Goal: Transaction & Acquisition: Purchase product/service

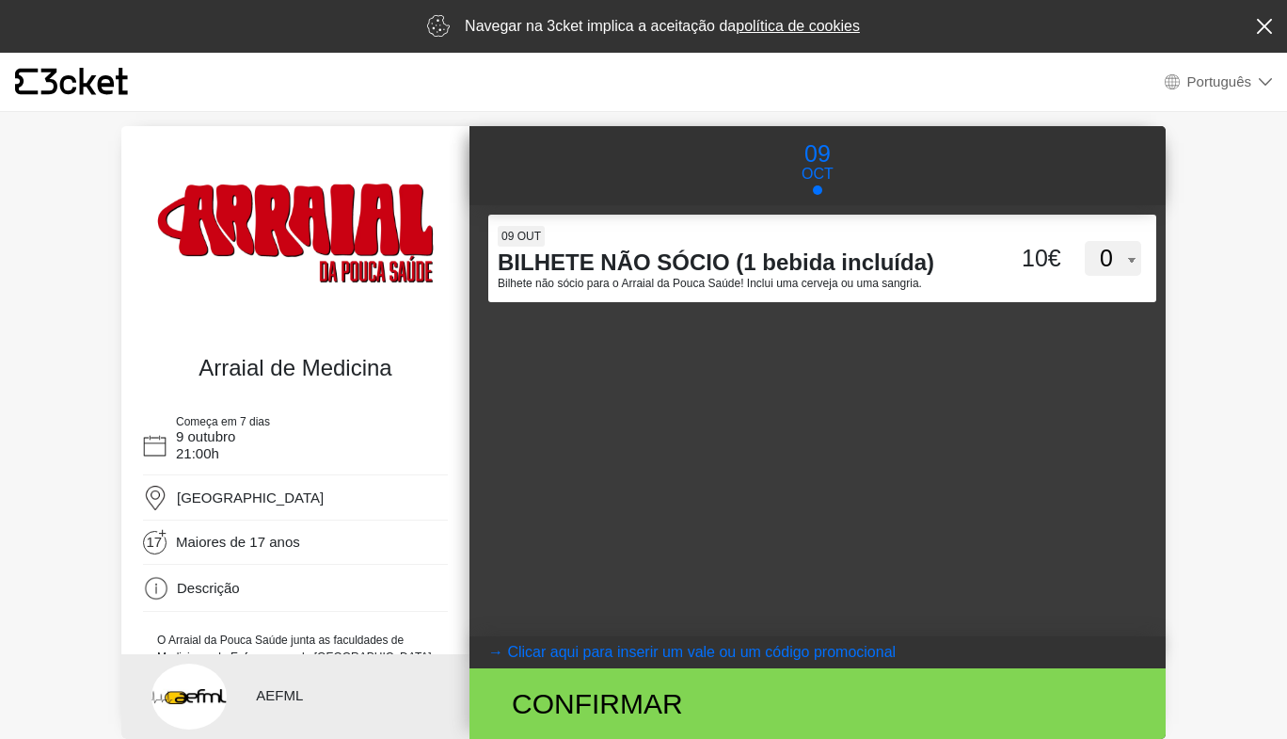
select select "pt_PT"
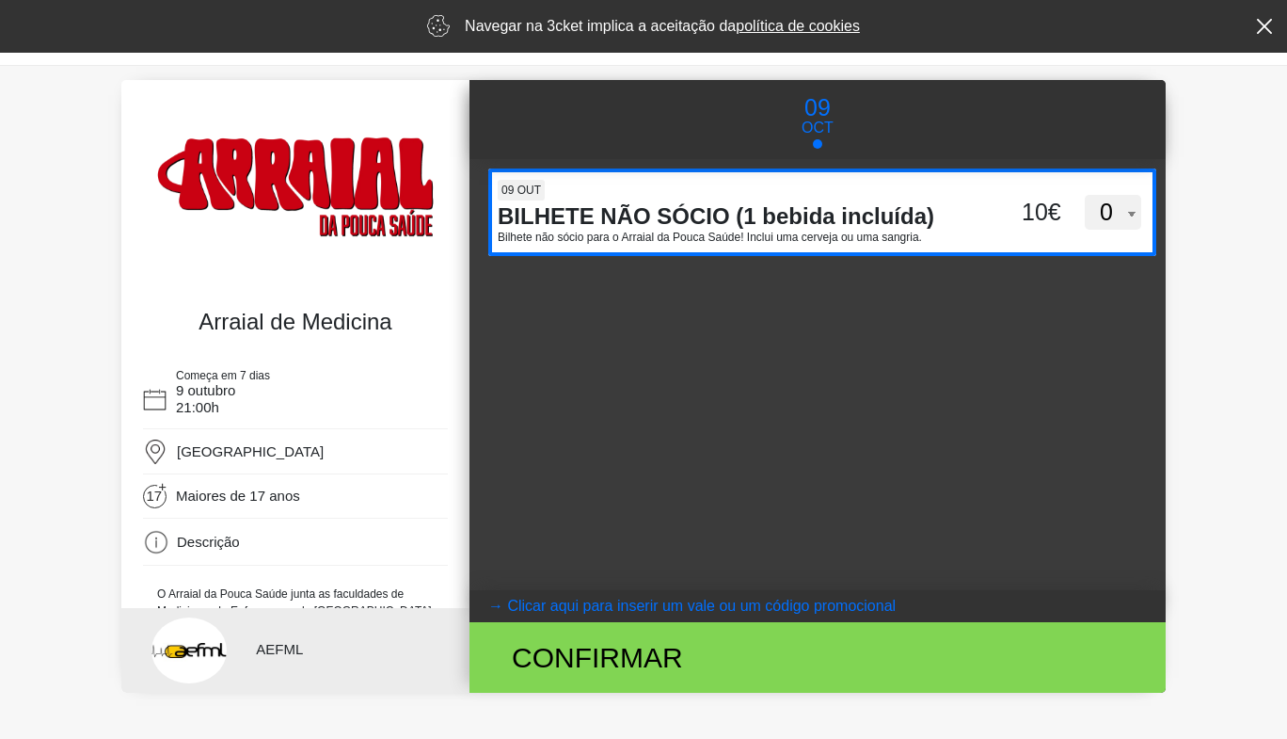
click at [1107, 219] on select "0 1 2 3 4 5 6 7 8 9 10 11 12 13 14 15" at bounding box center [1113, 213] width 56 height 36
select select "1"
click at [1085, 195] on select "0 1 2 3 4 5 6 7 8 9 10 11 12 13 14 15" at bounding box center [1113, 213] width 56 height 36
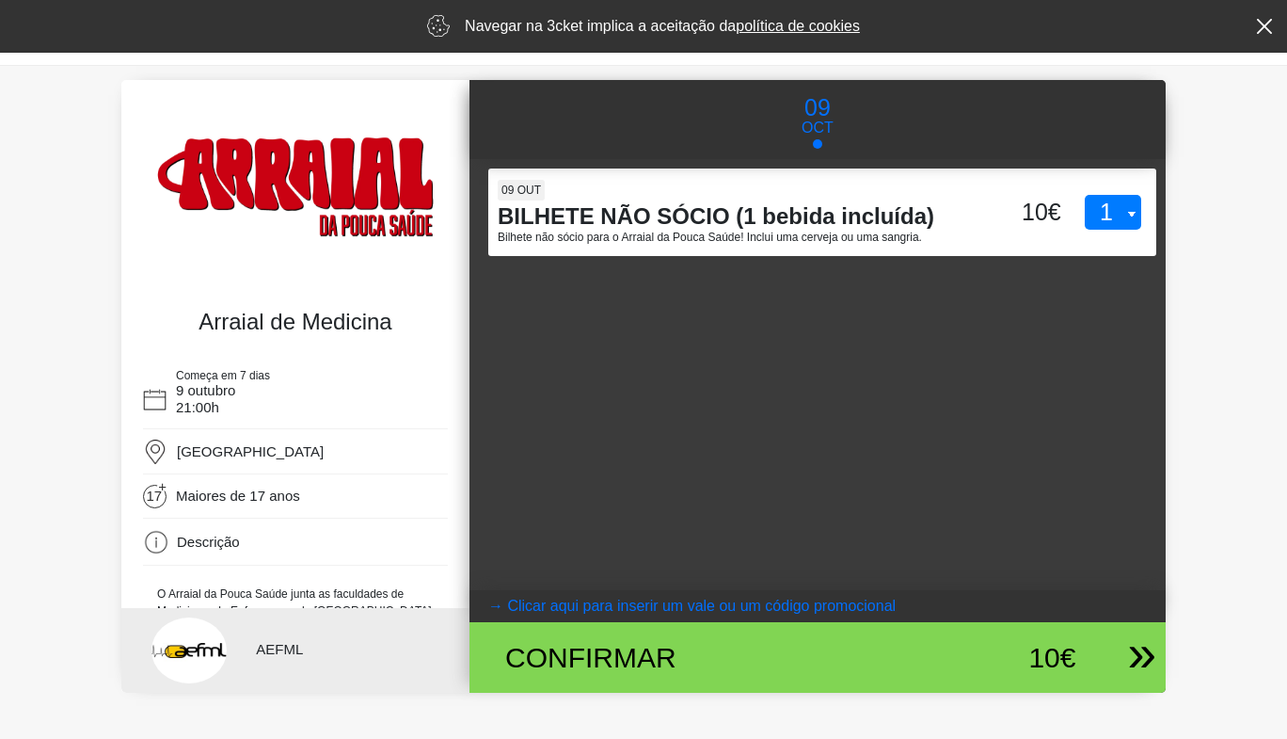
click at [1062, 650] on div "10€" at bounding box center [997, 657] width 160 height 42
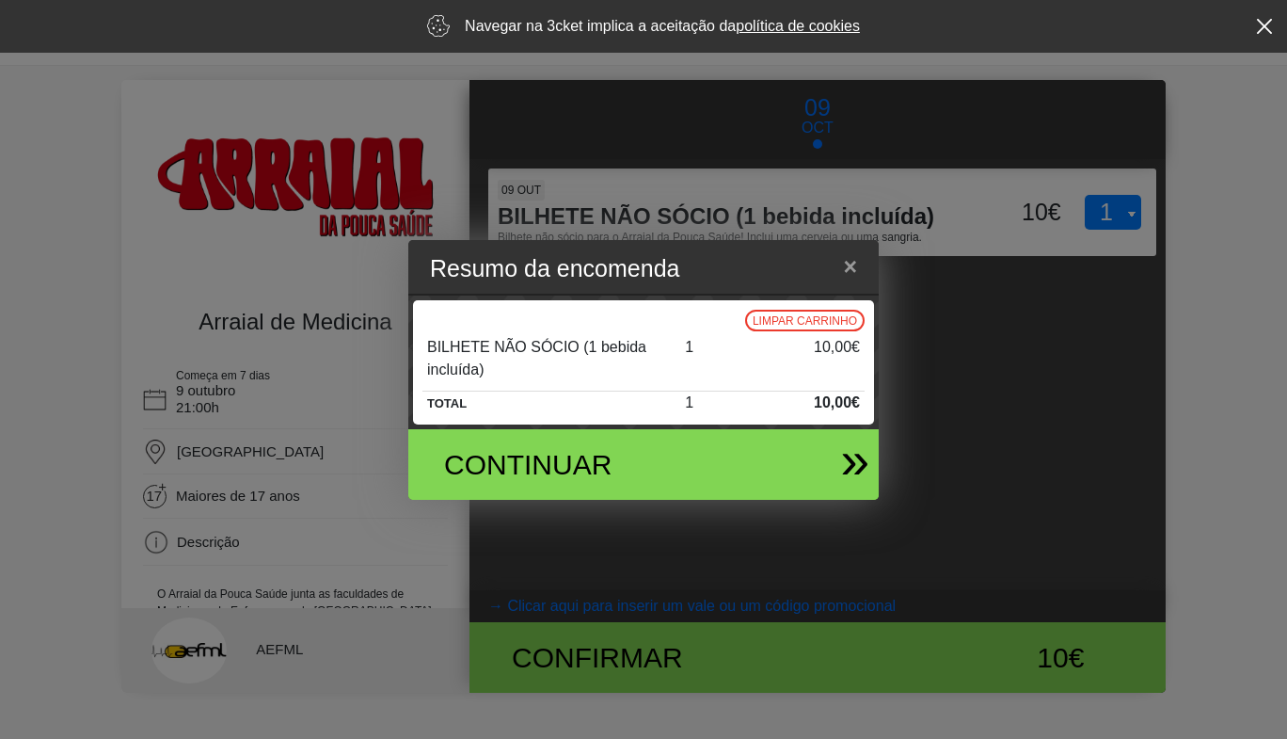
click at [787, 471] on div "Continuar" at bounding box center [636, 464] width 440 height 71
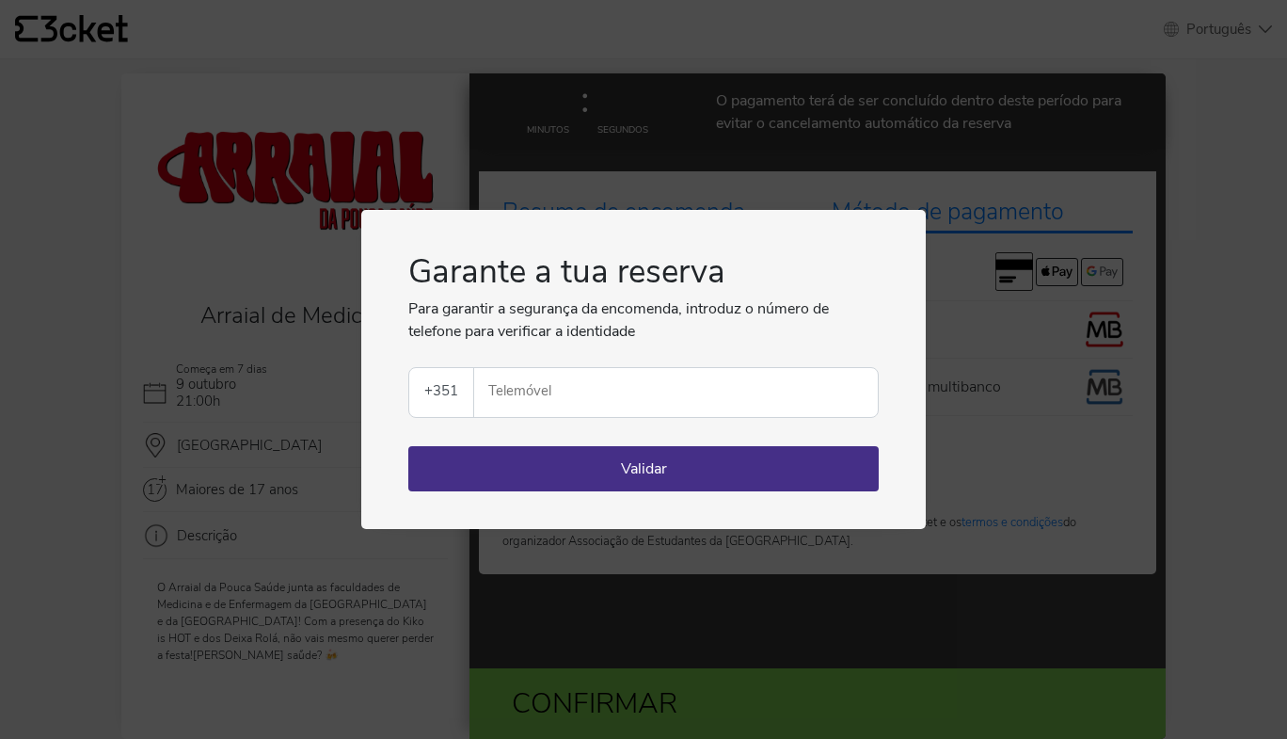
select select "pt_PT"
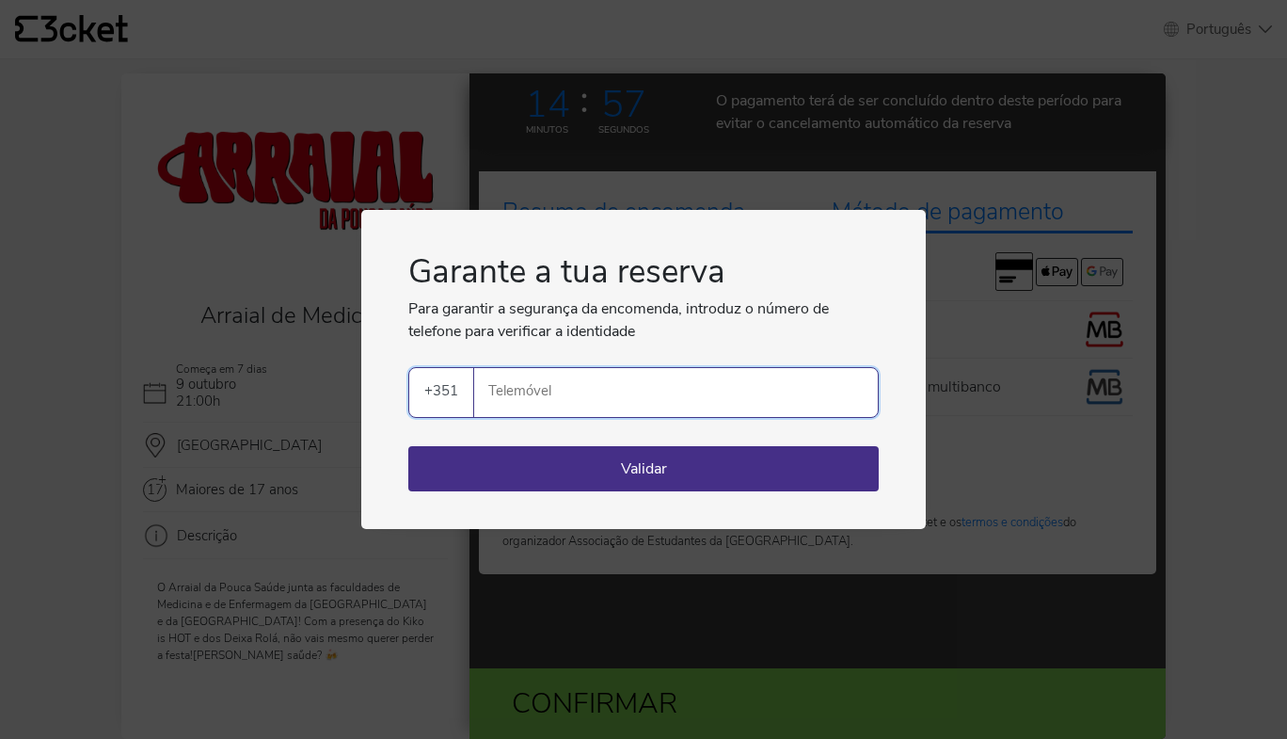
click at [663, 397] on input "Telemóvel" at bounding box center [683, 392] width 389 height 49
type input "924304895"
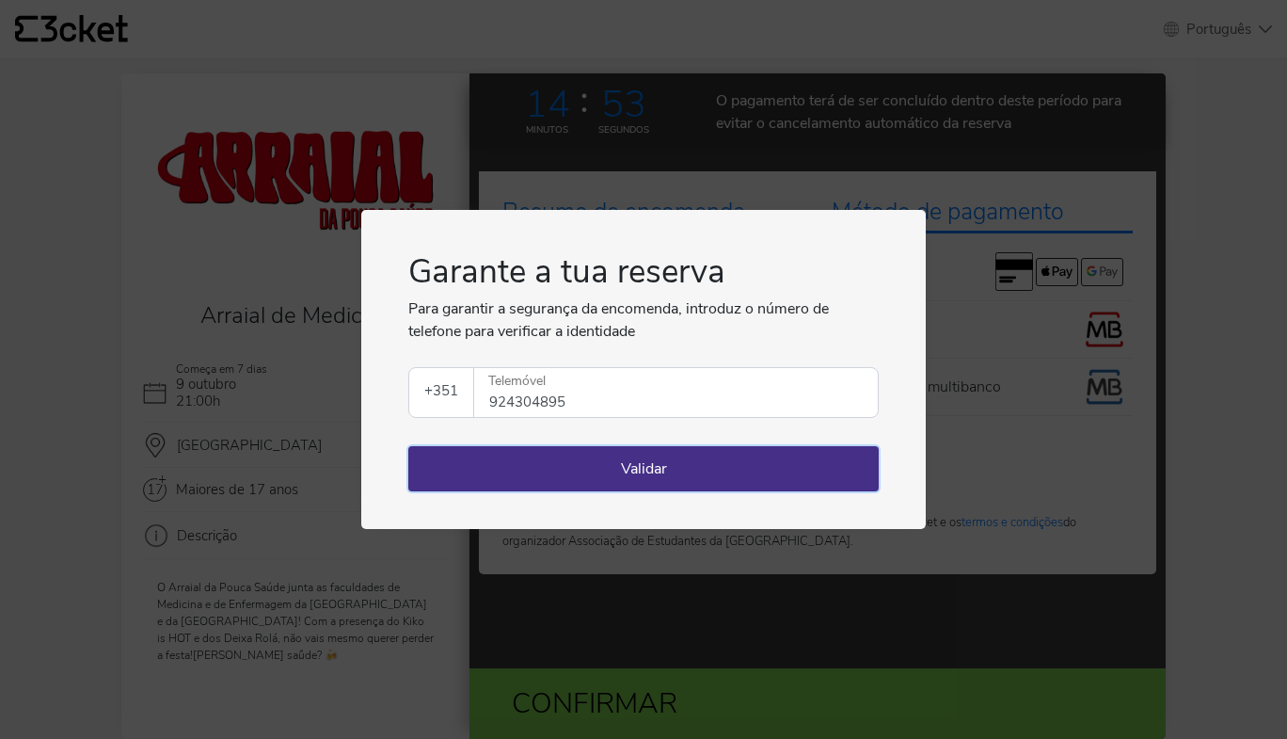
click at [639, 479] on button "Validar" at bounding box center [643, 468] width 471 height 45
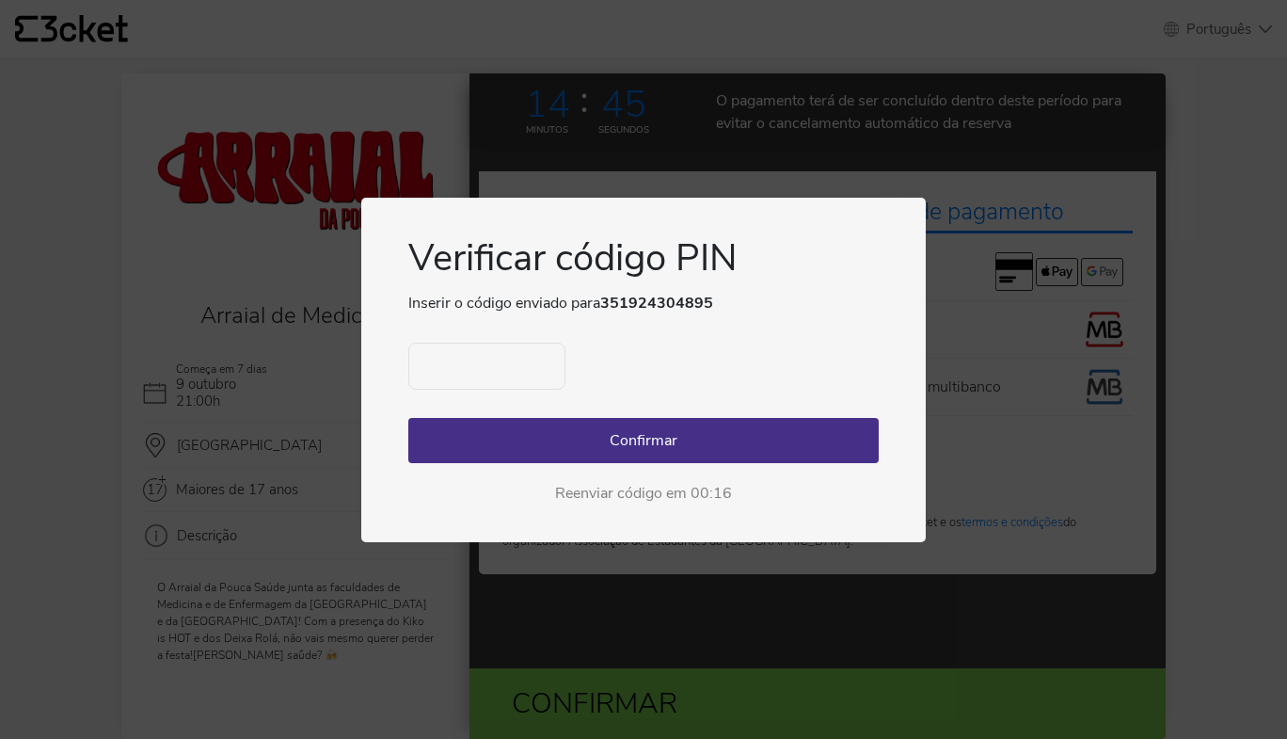
click at [478, 358] on input "text" at bounding box center [486, 366] width 157 height 47
type input "4533"
click at [521, 434] on button "Confirmar" at bounding box center [643, 440] width 471 height 45
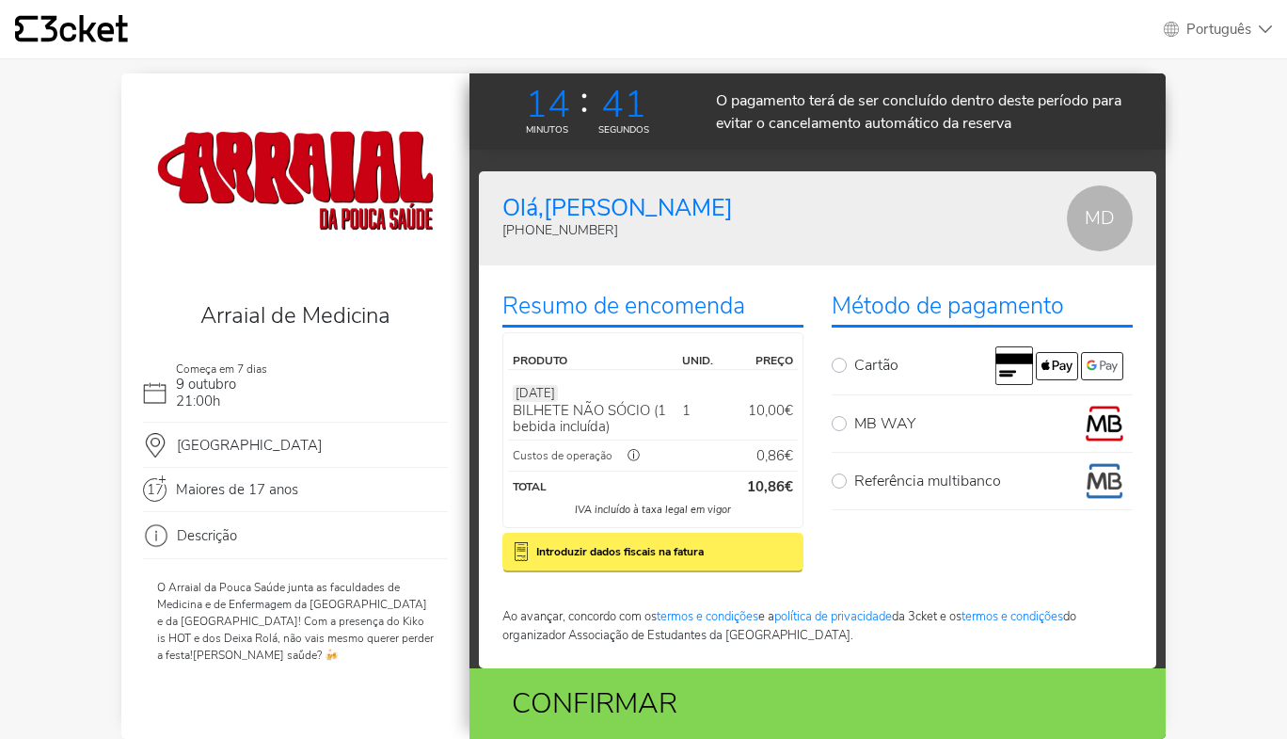
scroll to position [19, 0]
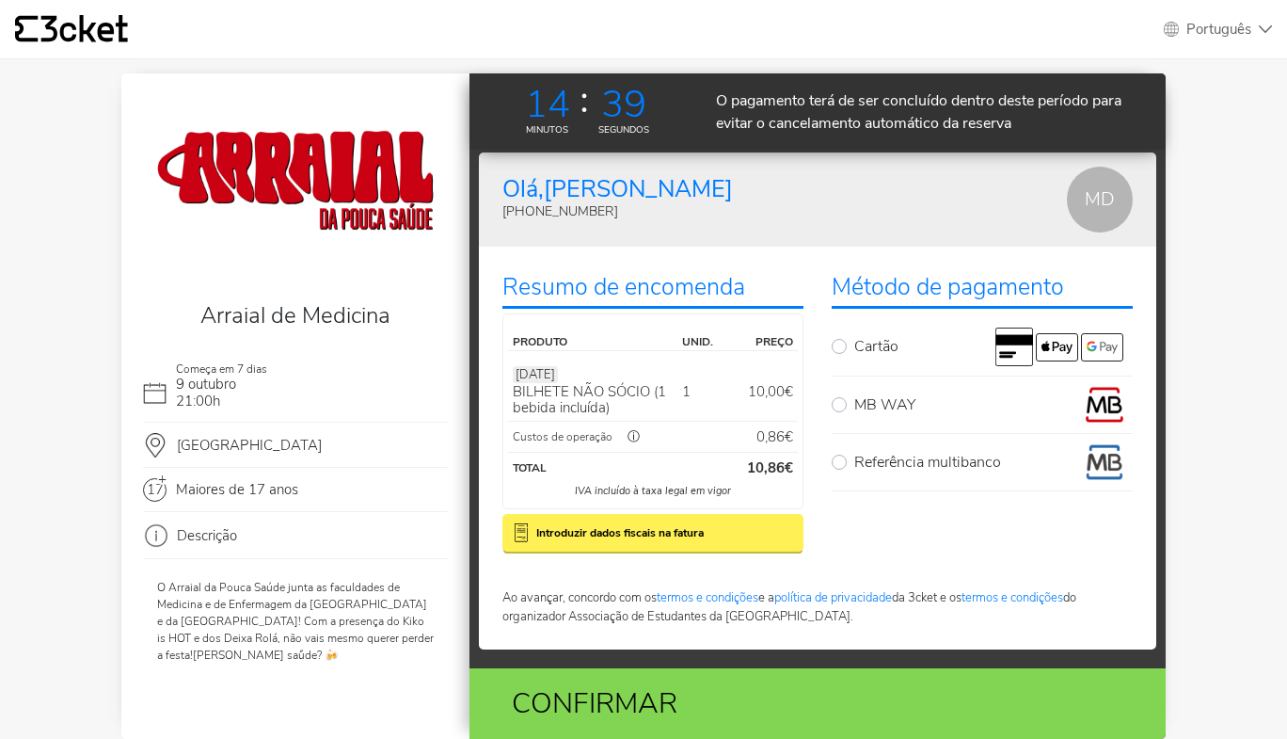
click at [855, 399] on label "MB WAY" at bounding box center [994, 405] width 279 height 38
click at [855, 398] on input "MB WAY" at bounding box center [861, 392] width 12 height 12
radio input "true"
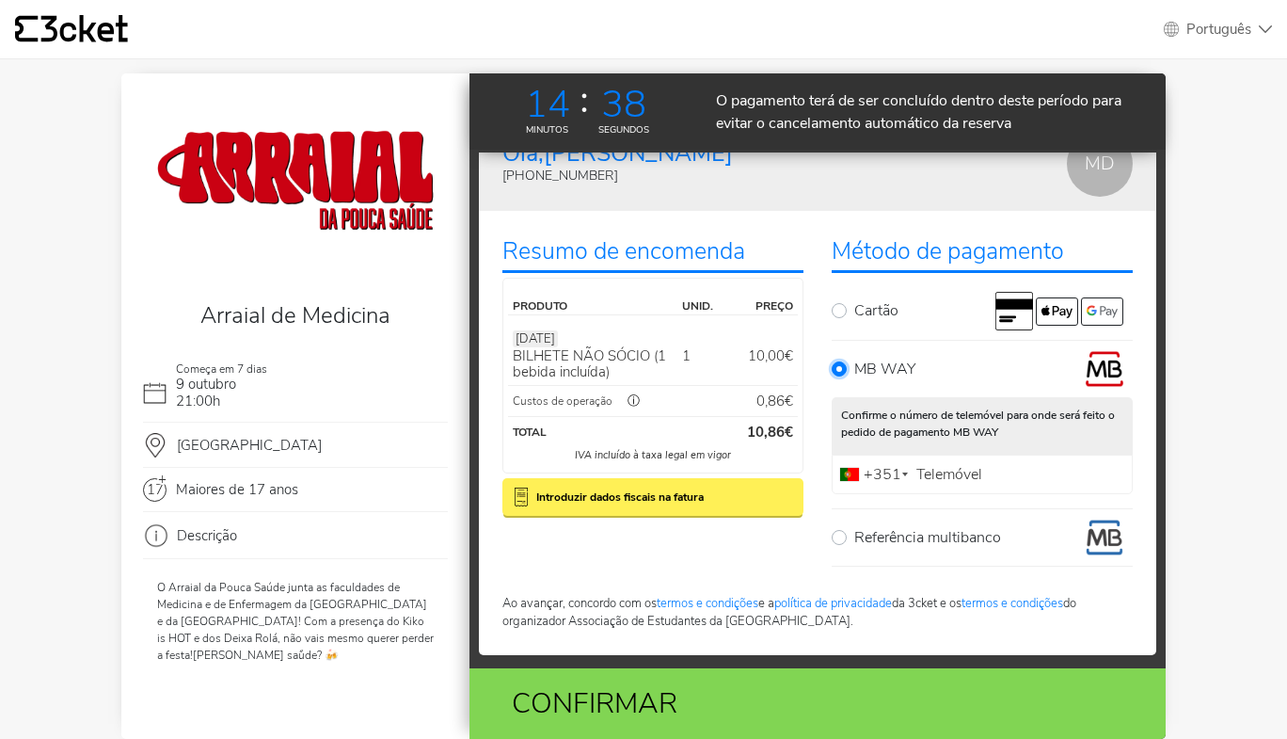
scroll to position [60, 0]
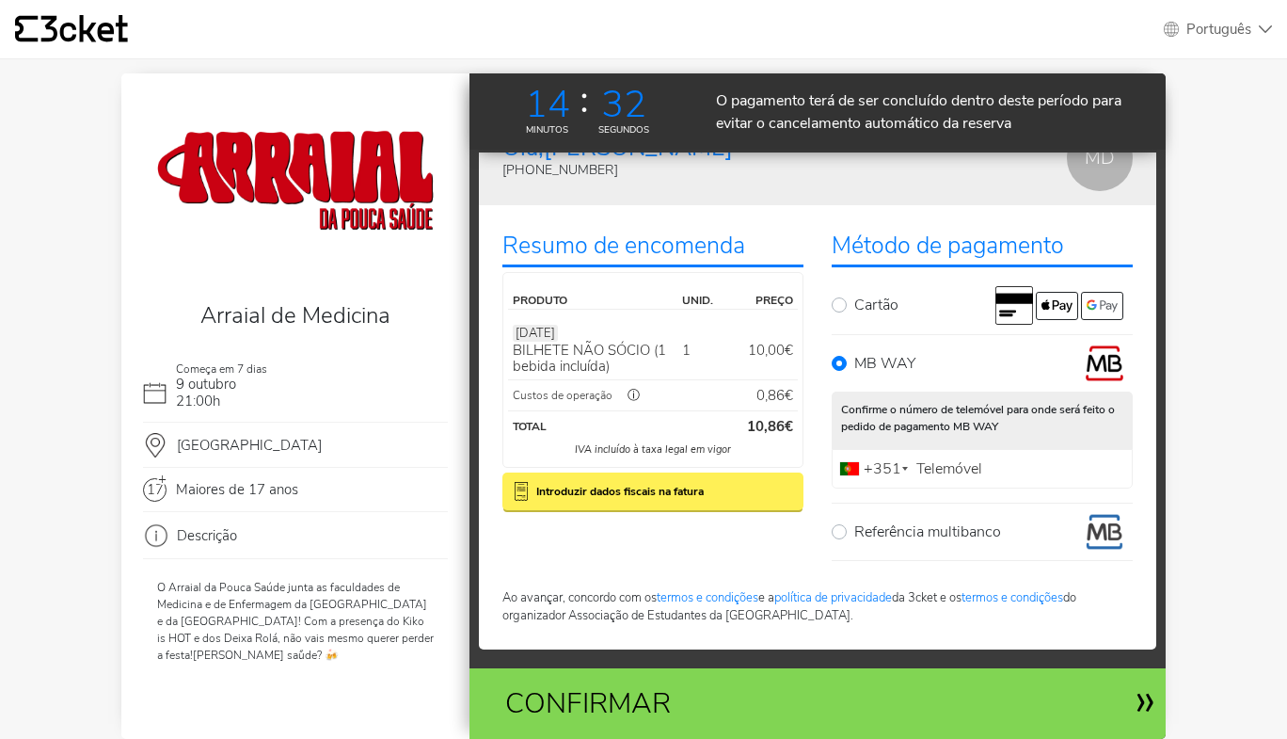
click at [745, 692] on div "Confirmar" at bounding box center [703, 703] width 425 height 42
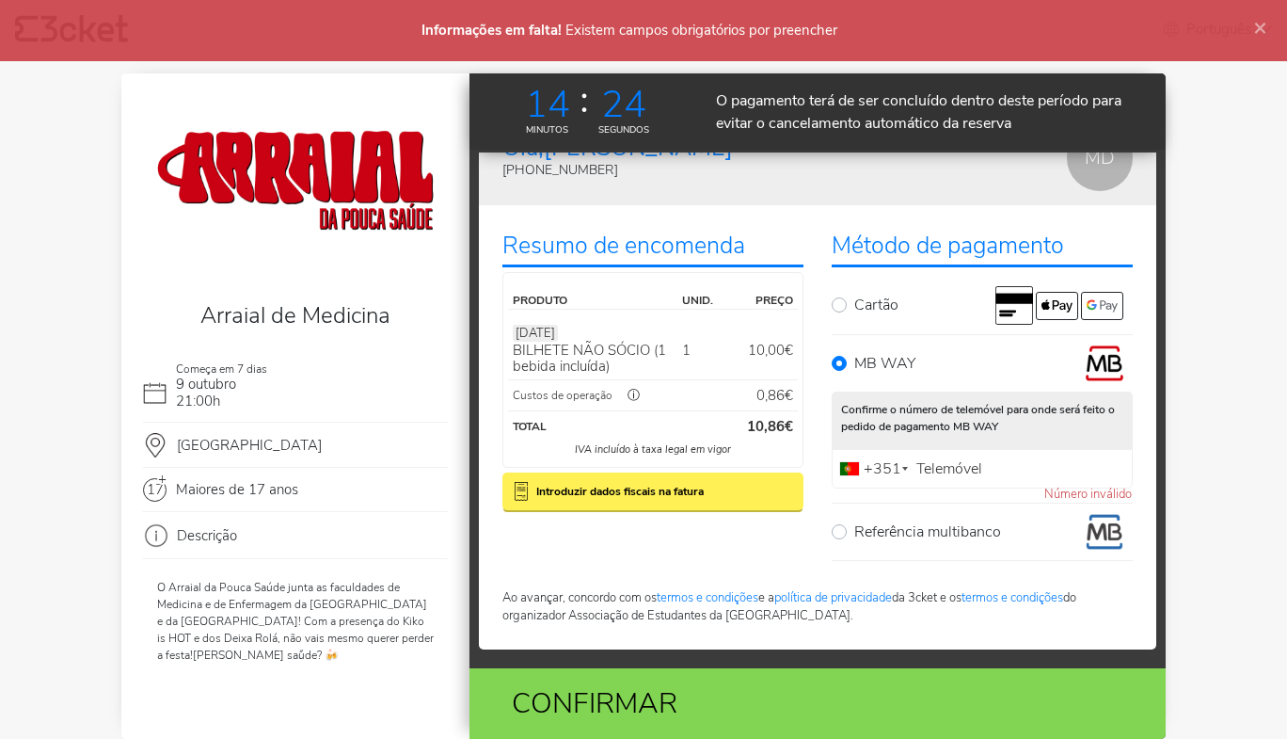
click at [641, 487] on b "Introduzir dados fiscais na fatura" at bounding box center [620, 491] width 168 height 17
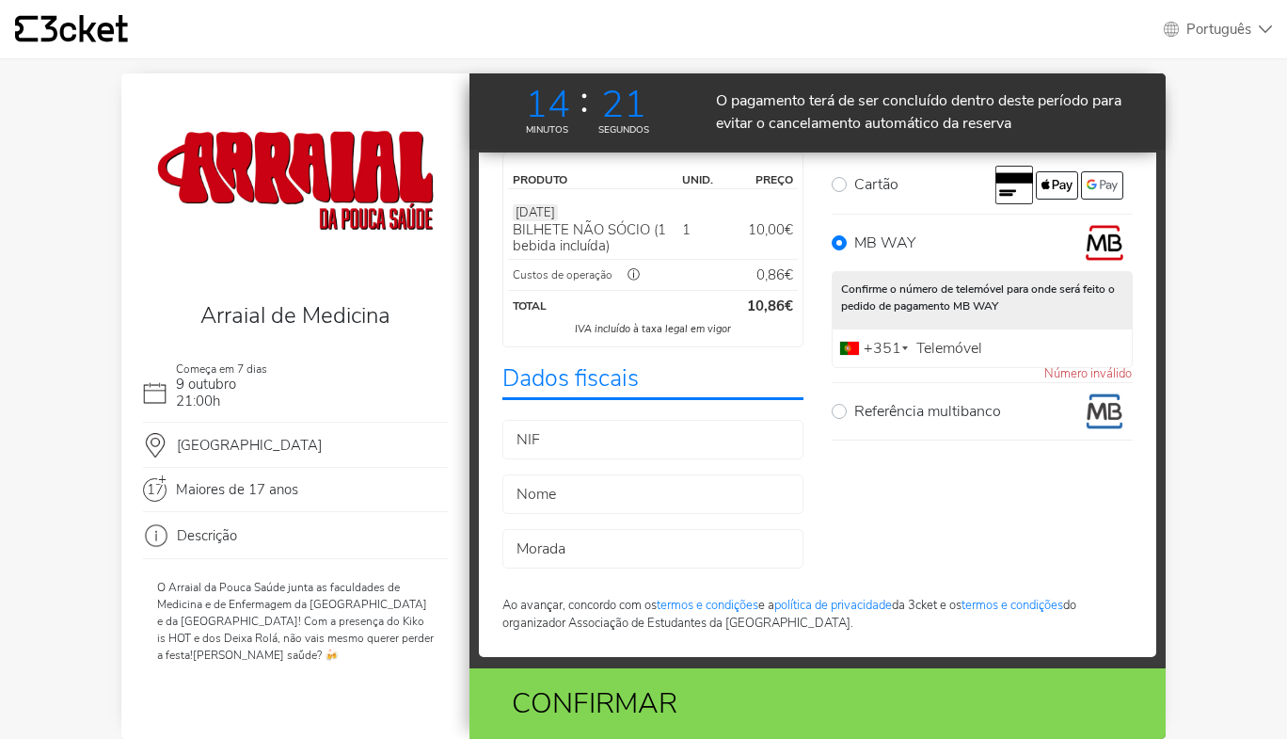
scroll to position [188, 0]
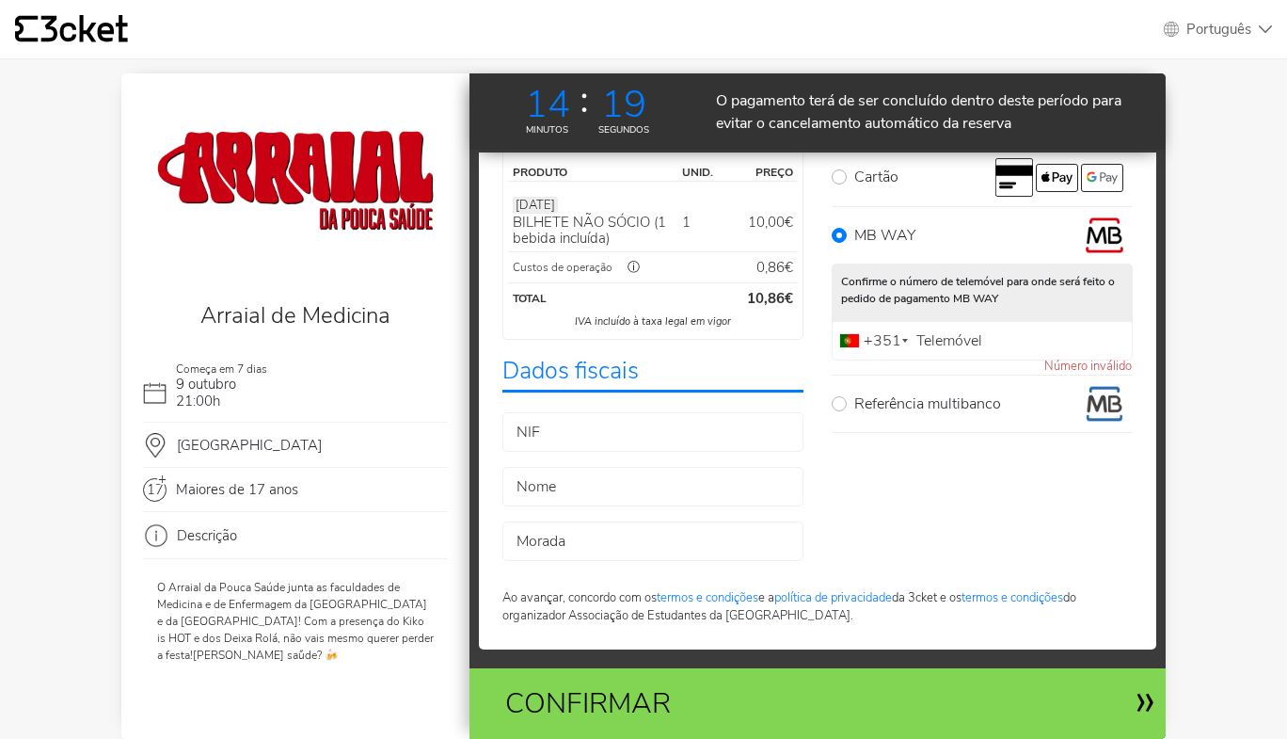
click at [731, 703] on div "Confirmar" at bounding box center [703, 703] width 425 height 42
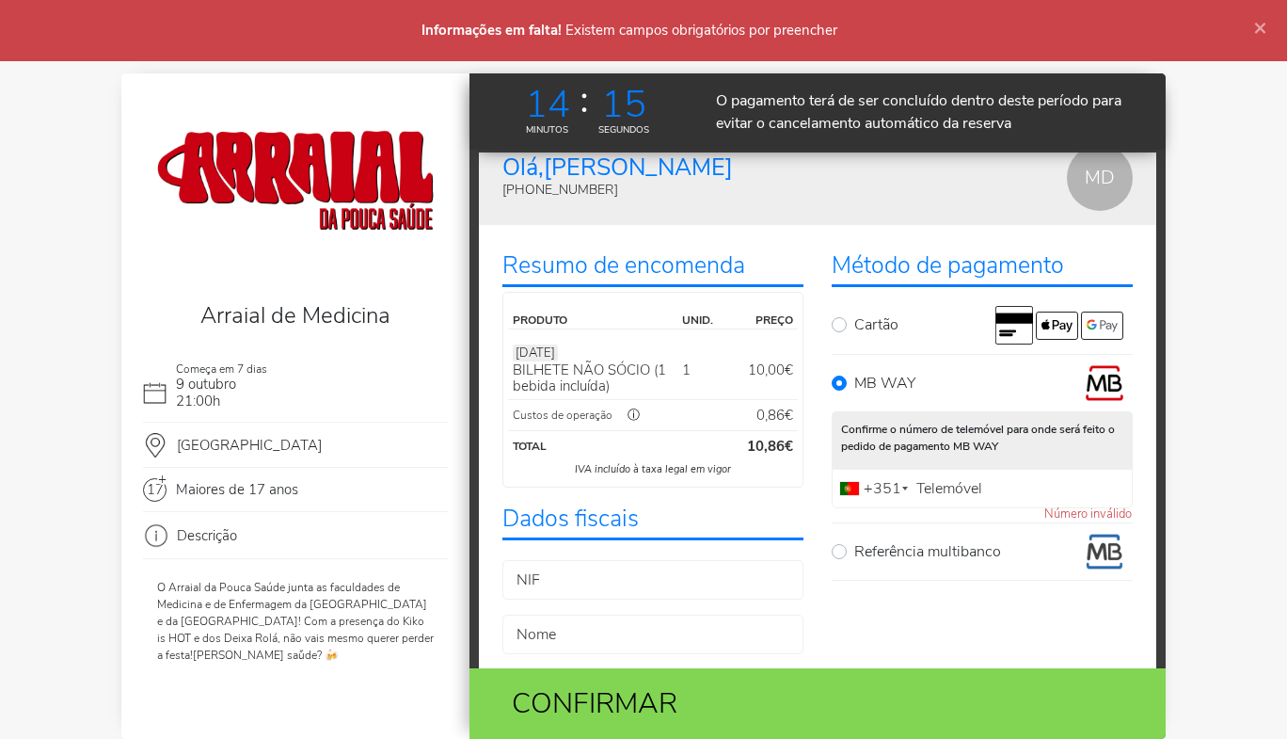
scroll to position [56, 0]
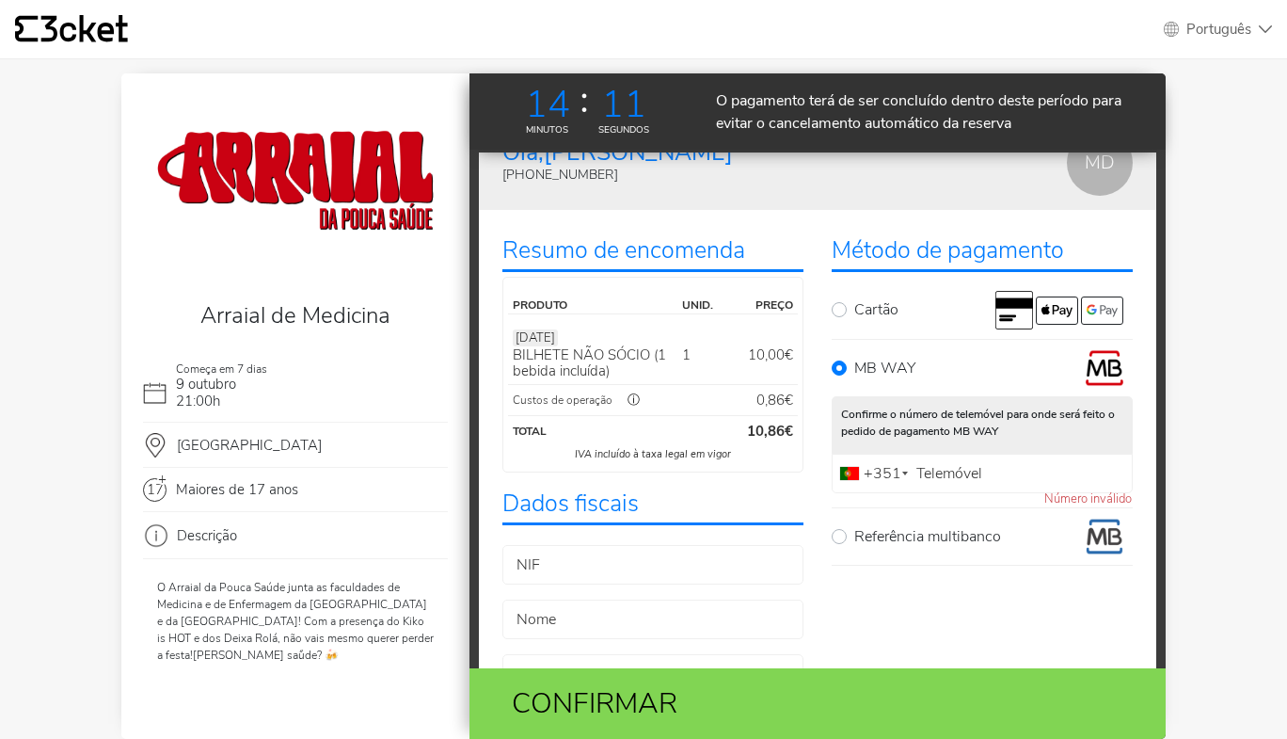
click at [961, 470] on label "Telemóvel" at bounding box center [949, 474] width 75 height 12
click at [961, 470] on input "Telemóvel" at bounding box center [982, 474] width 301 height 40
type input "9"
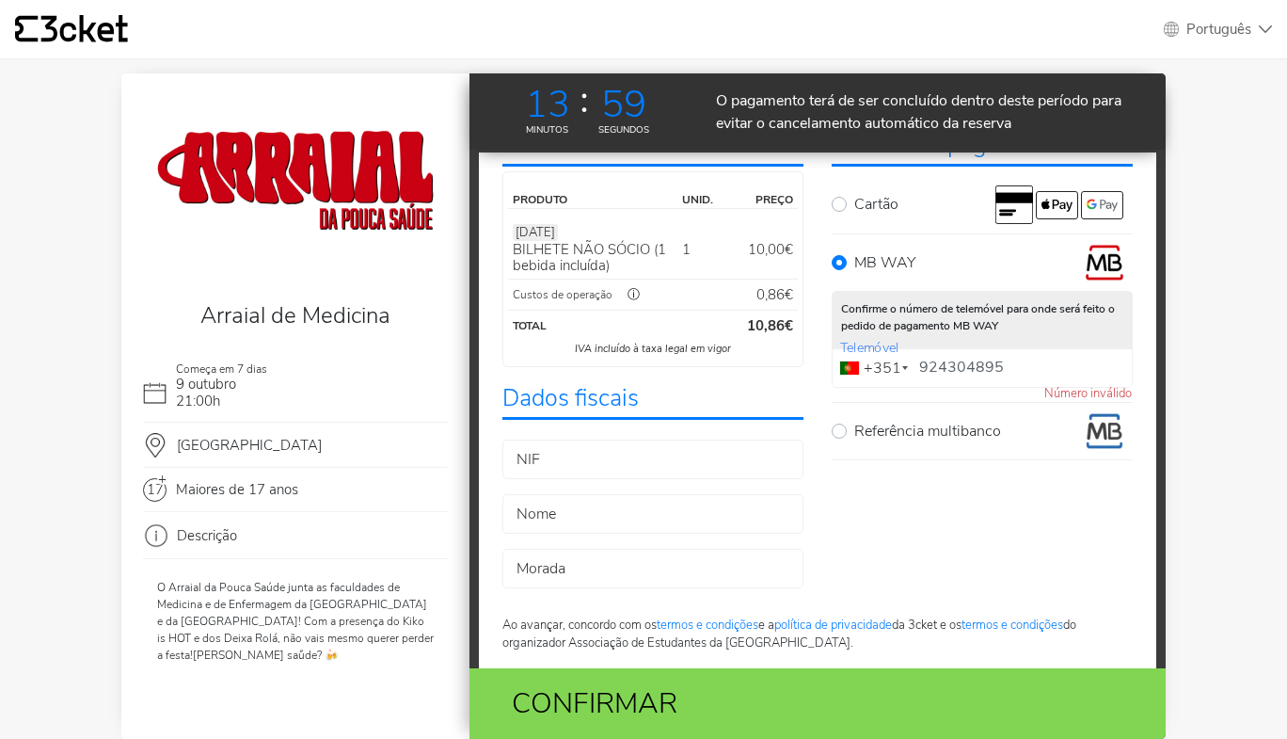
scroll to position [162, 0]
type input "924304895"
click at [750, 695] on div "Confirmar" at bounding box center [703, 703] width 425 height 42
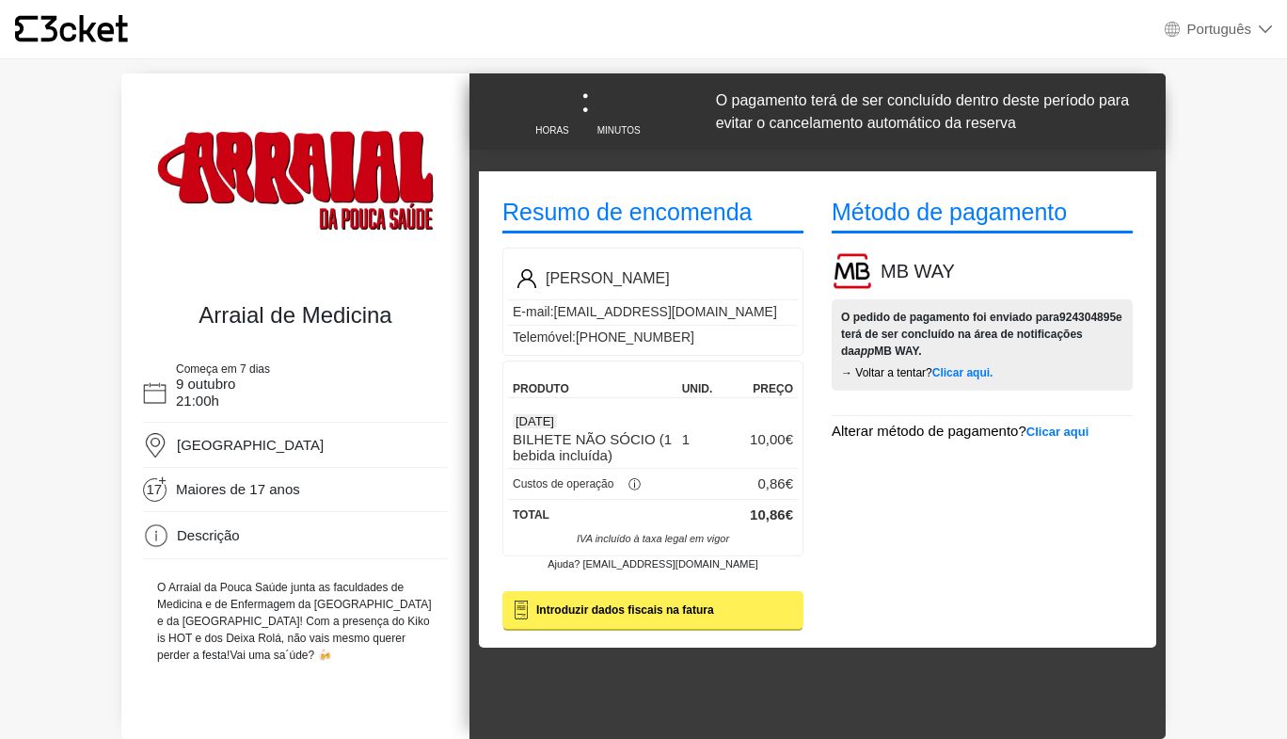
select select "pt_PT"
